Goal: Transaction & Acquisition: Purchase product/service

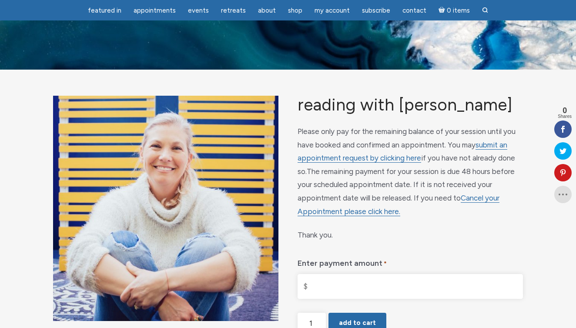
scroll to position [127, 0]
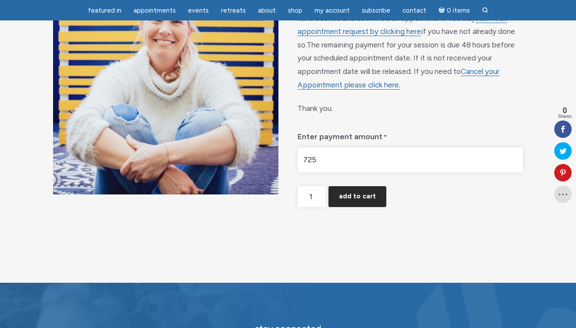
type input "$725.00"
click at [343, 188] on button "Add to cart" at bounding box center [357, 196] width 58 height 21
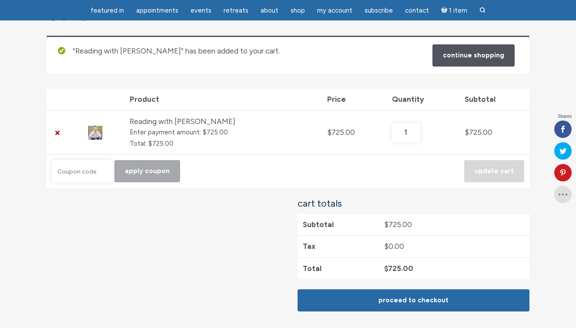
scroll to position [104, 0]
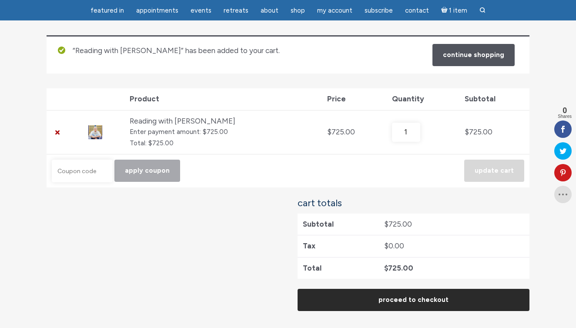
click at [359, 295] on link "Proceed to checkout" at bounding box center [413, 300] width 232 height 22
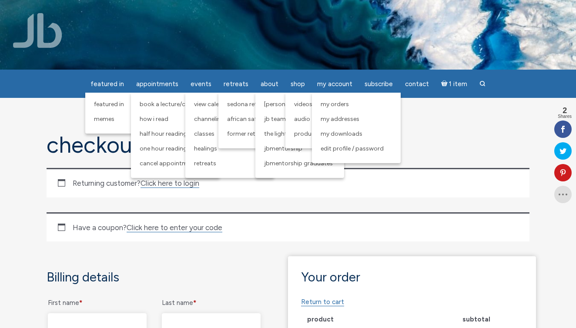
scroll to position [187, 0]
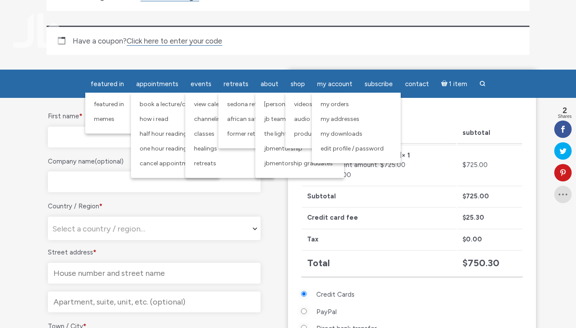
click at [80, 120] on div "First name * Last name * Company name (optional) Country / Region * Select a co…" at bounding box center [154, 325] width 215 height 432
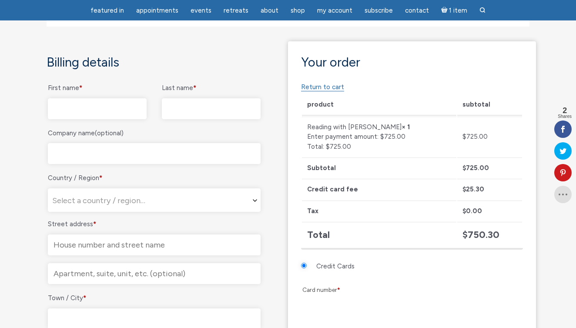
click at [88, 110] on input "First name *" at bounding box center [97, 108] width 99 height 21
type input "Justin"
type input "Civello"
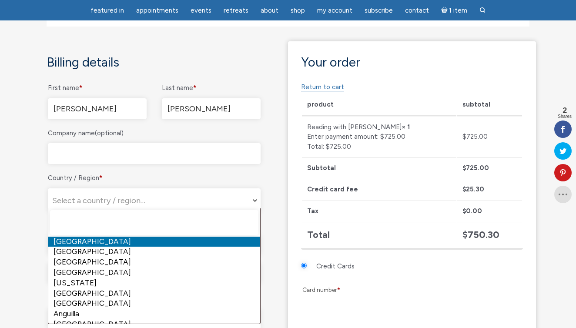
click at [80, 196] on span "Select a country / region…" at bounding box center [98, 201] width 93 height 10
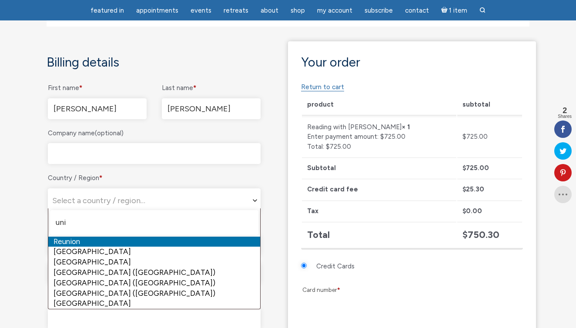
type input "uni"
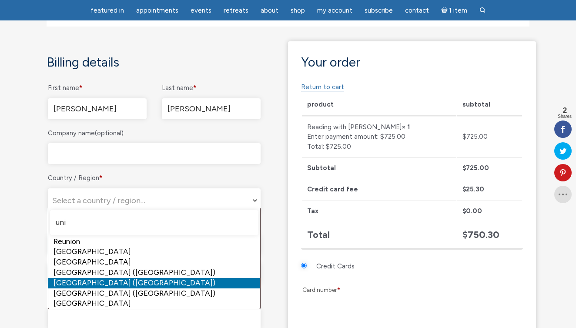
select select "US"
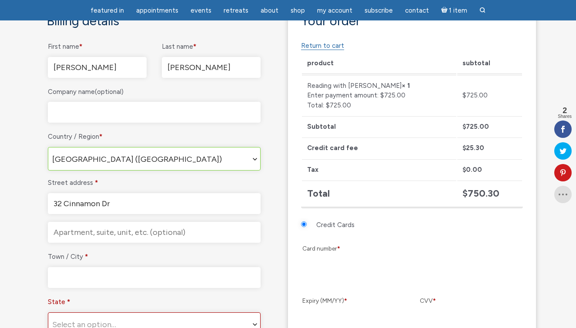
scroll to position [230, 0]
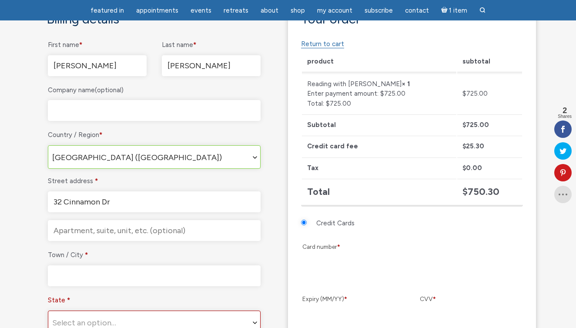
type input "32 Cinnamon Dr"
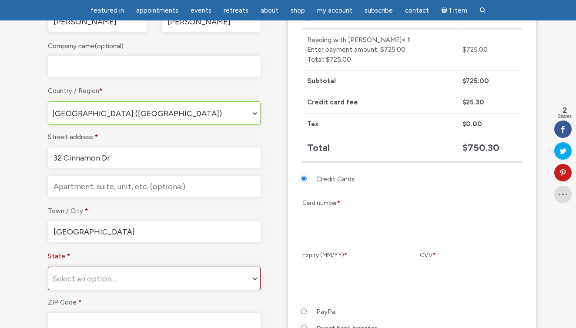
scroll to position [277, 0]
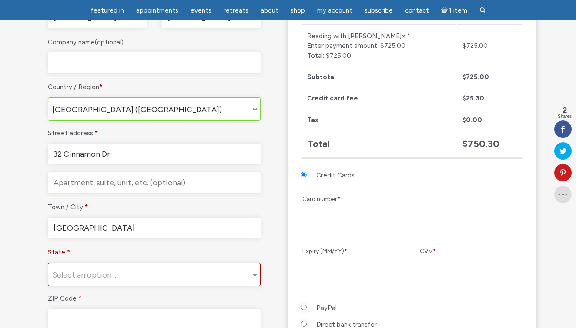
type input "Upper Saddle River"
click at [67, 273] on span "Select an option…" at bounding box center [84, 275] width 64 height 10
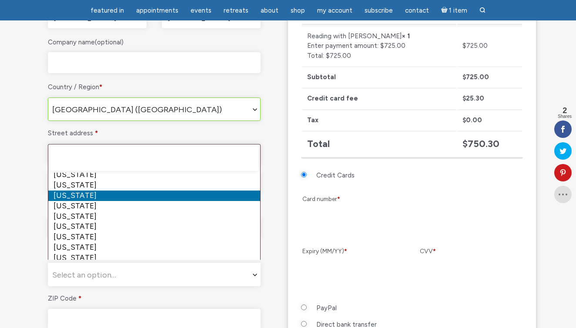
scroll to position [243, 0]
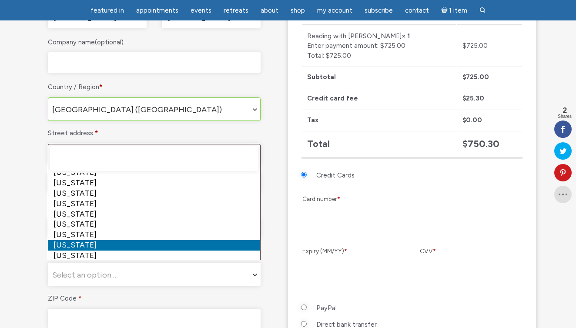
select select "NJ"
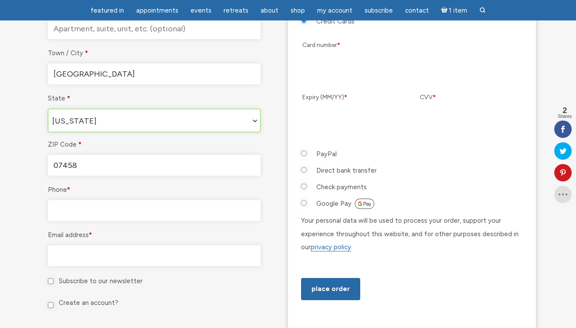
scroll to position [443, 0]
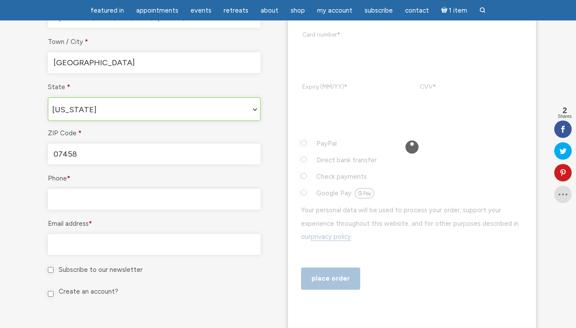
type input "07458"
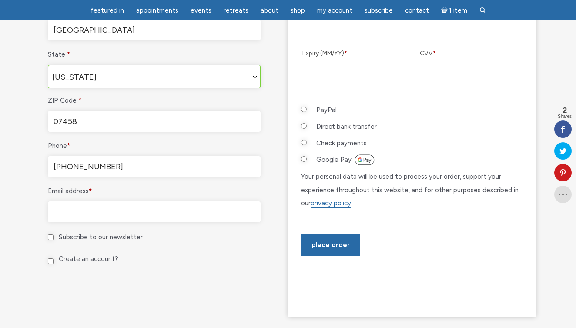
scroll to position [488, 0]
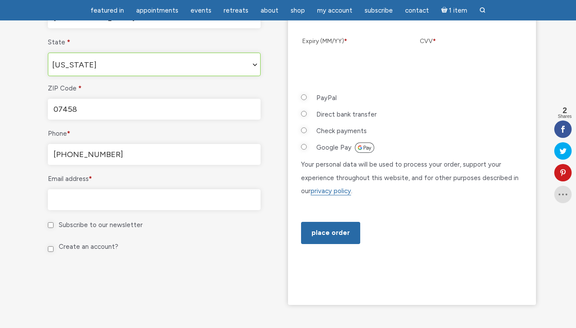
type input "[PHONE_NUMBER]"
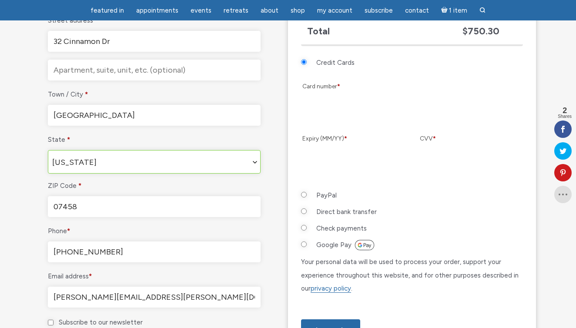
scroll to position [390, 0]
type input "3"
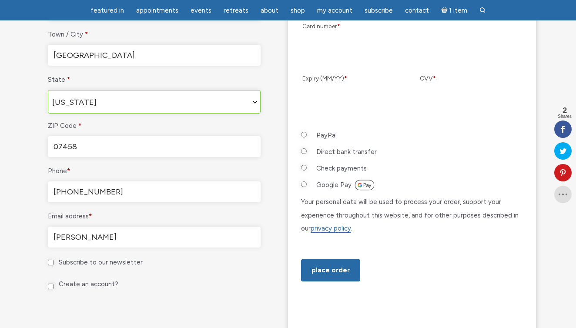
scroll to position [450, 0]
type input "[PERSON_NAME][EMAIL_ADDRESS][PERSON_NAME][DOMAIN_NAME]"
click at [267, 265] on div "Billing details First name * Justin Last name * Civello Company name (optional)…" at bounding box center [164, 60] width 248 height 565
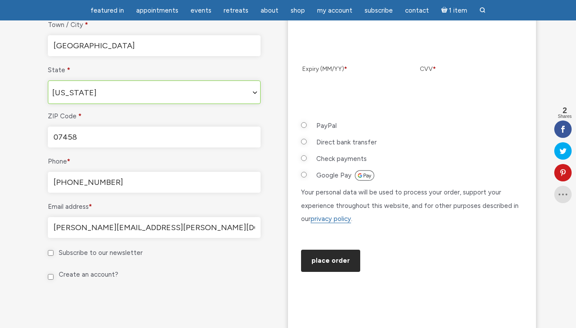
click at [324, 272] on button "Place order" at bounding box center [330, 261] width 59 height 22
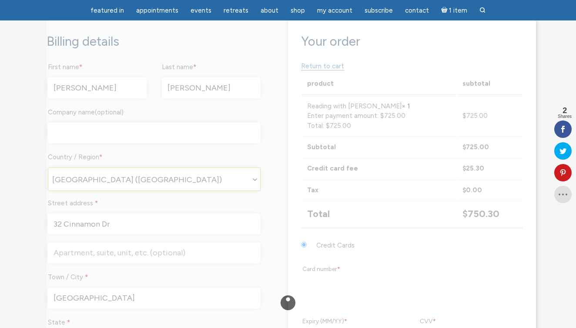
scroll to position [194, 0]
